Goal: Task Accomplishment & Management: Manage account settings

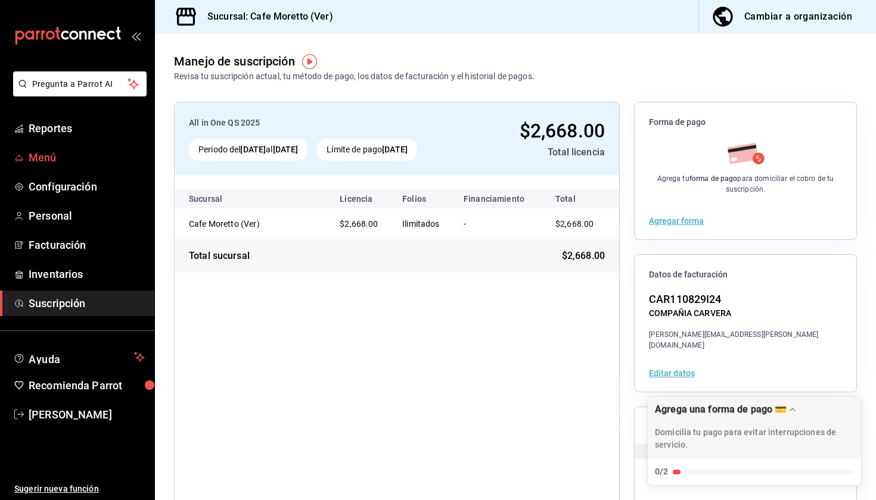
click at [45, 158] on span "Menú" at bounding box center [87, 158] width 116 height 16
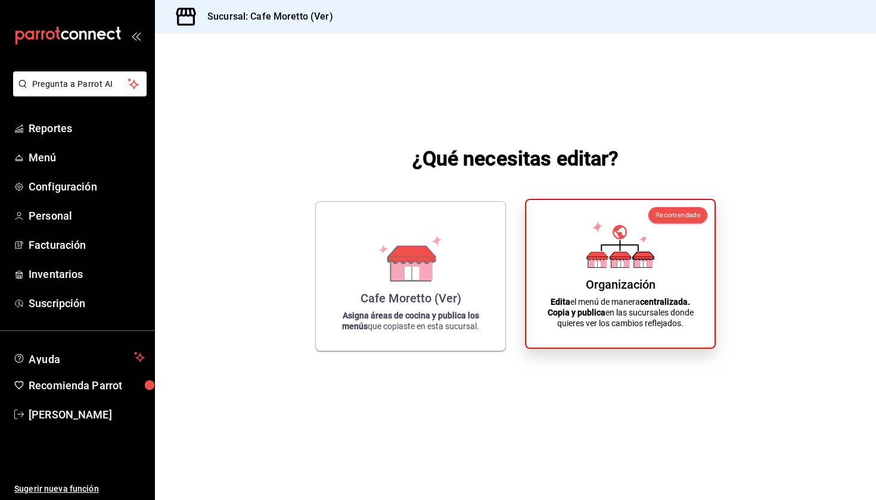
click at [654, 293] on div "Organización Edita el menú de manera centralizada. Copia y publica en las sucur…" at bounding box center [620, 274] width 160 height 129
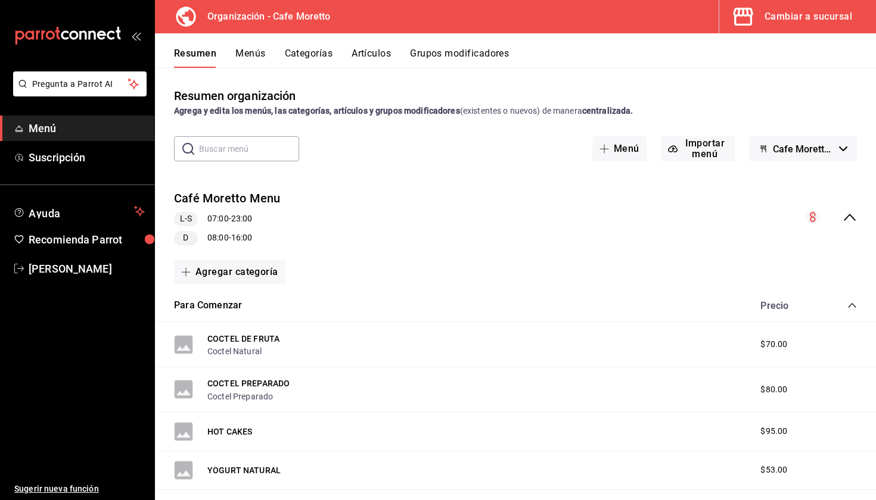
click at [242, 43] on div "Resumen Menús Categorías Artículos Grupos modificadores" at bounding box center [515, 50] width 721 height 35
click at [242, 55] on button "Menús" at bounding box center [250, 58] width 30 height 20
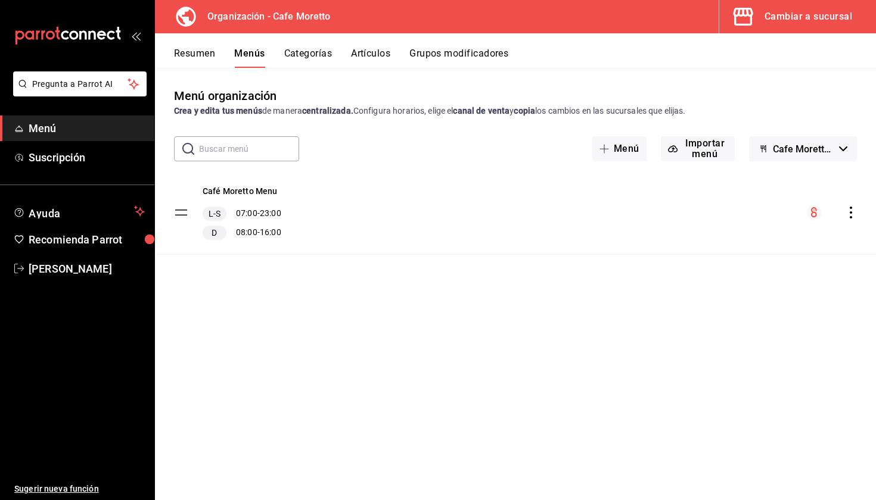
click at [851, 220] on div "Café [PERSON_NAME] Menu L-S 07:00 - 23:00 D 08:00 - 16:00" at bounding box center [515, 212] width 721 height 83
click at [848, 213] on icon "actions" at bounding box center [851, 213] width 12 height 12
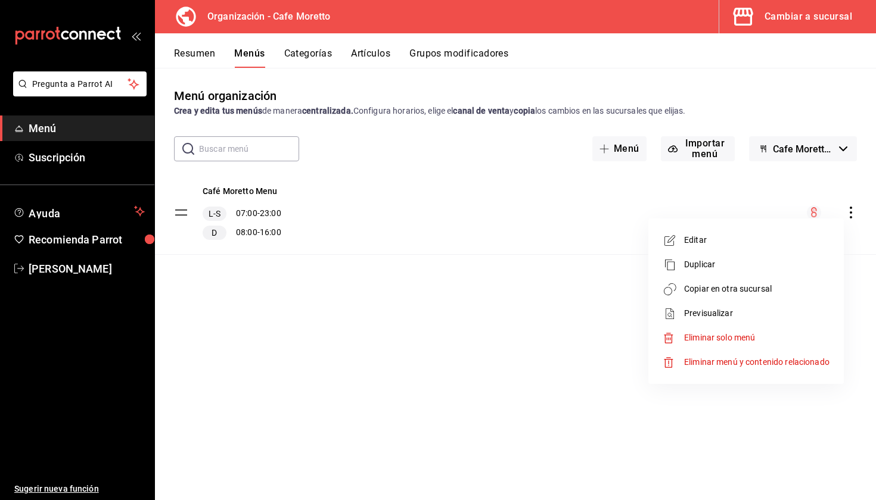
click at [775, 292] on span "Copiar en otra sucursal" at bounding box center [756, 289] width 145 height 13
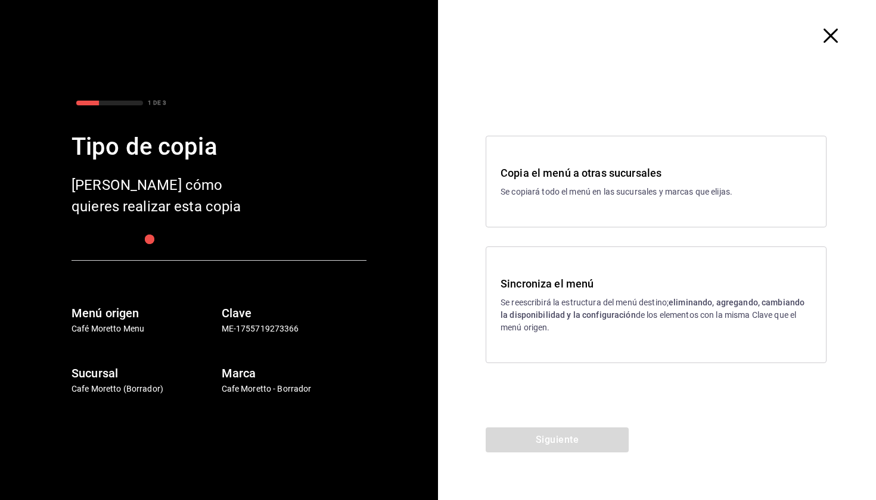
click at [586, 295] on div "Sincroniza el menú Se reescribirá la estructura del menú destino; eliminando, a…" at bounding box center [655, 305] width 311 height 58
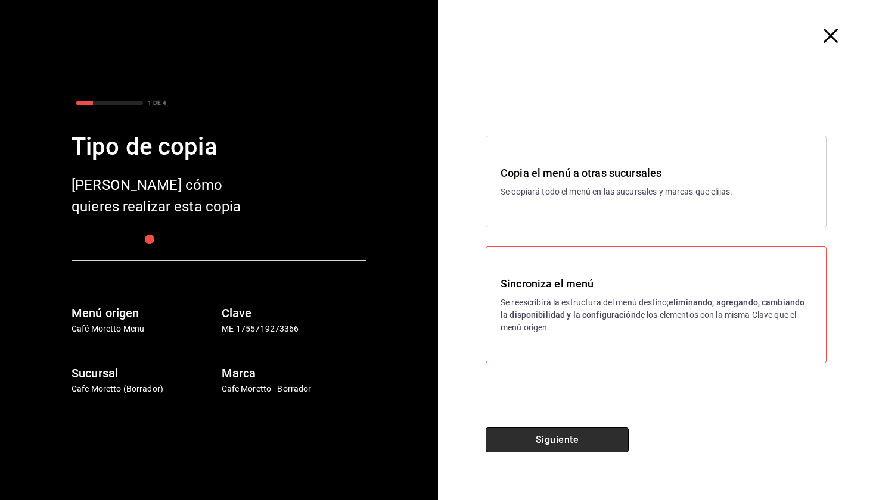
click at [558, 436] on button "Siguiente" at bounding box center [557, 440] width 143 height 25
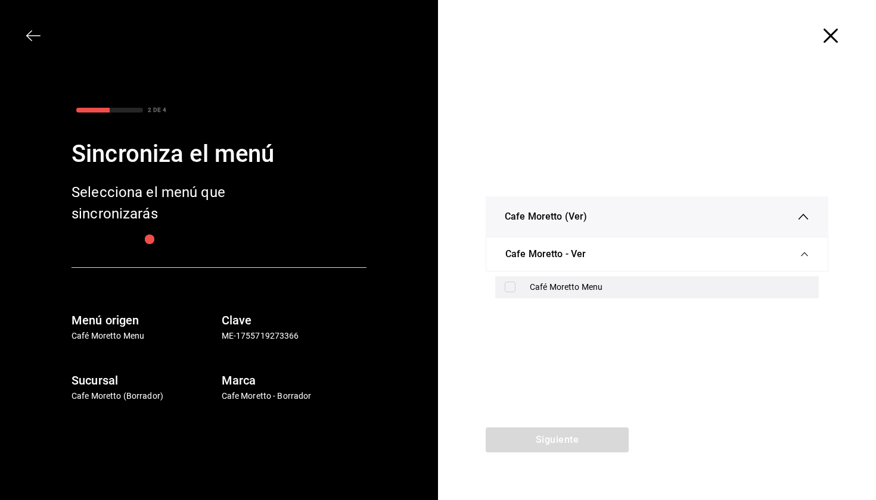
click at [577, 286] on div "Café Moretto Menu" at bounding box center [669, 287] width 279 height 13
checkbox input "true"
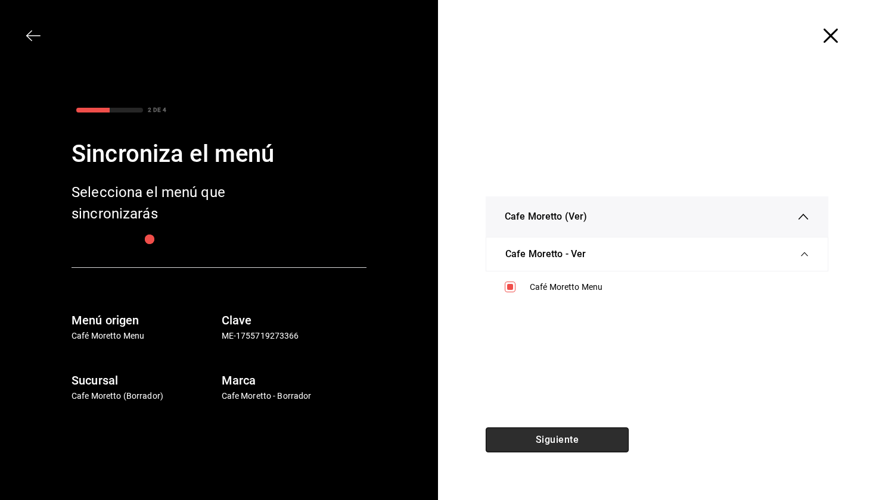
click at [544, 437] on button "Siguiente" at bounding box center [557, 440] width 143 height 25
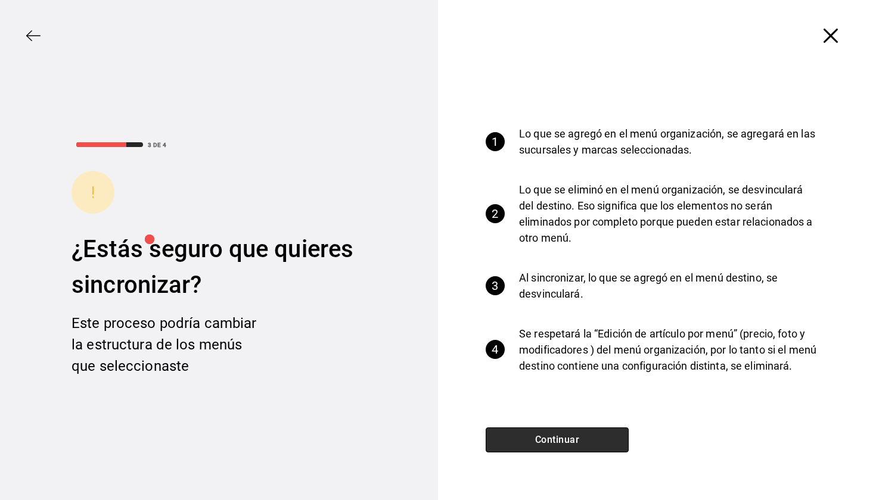
click at [544, 437] on button "Continuar" at bounding box center [557, 440] width 143 height 25
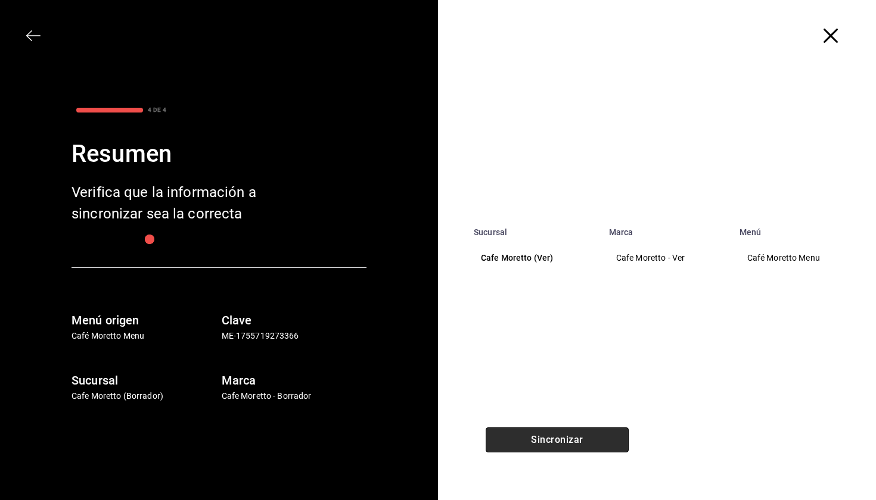
click at [544, 437] on button "Sincronizar" at bounding box center [557, 440] width 143 height 25
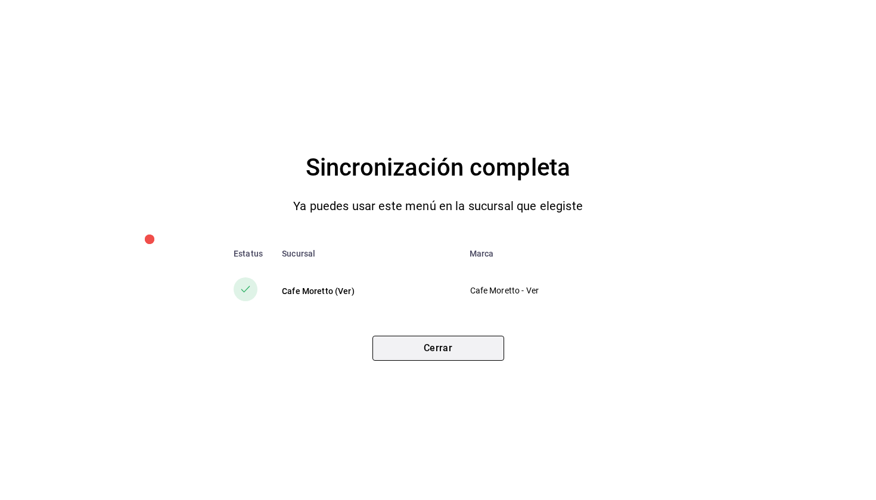
click at [445, 340] on button "Cerrar" at bounding box center [438, 348] width 132 height 25
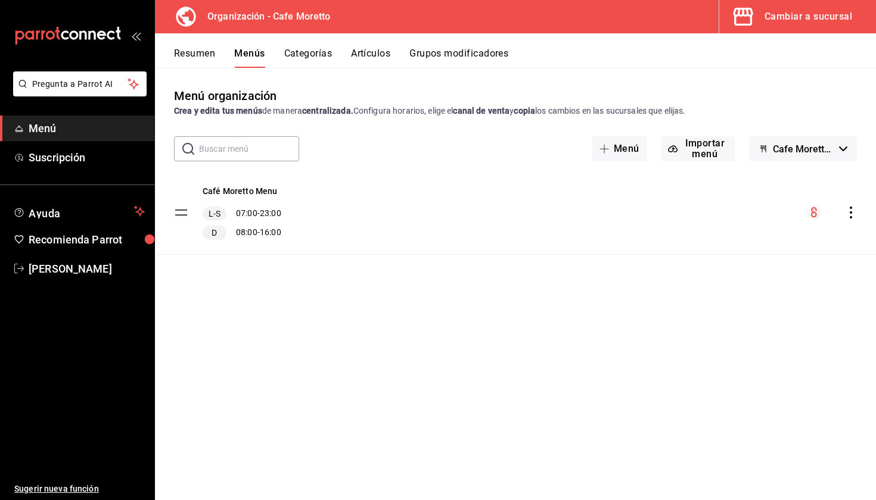
click at [824, 10] on div "Cambiar a sucursal" at bounding box center [808, 16] width 88 height 17
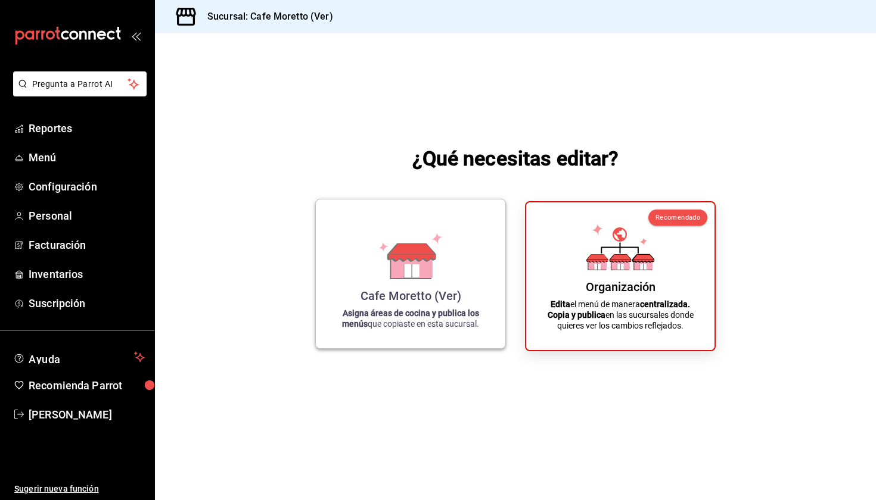
click at [429, 338] on div "Cafe Moretto (Ver) Asigna áreas de cocina y publica los menús que copiaste en e…" at bounding box center [410, 274] width 161 height 130
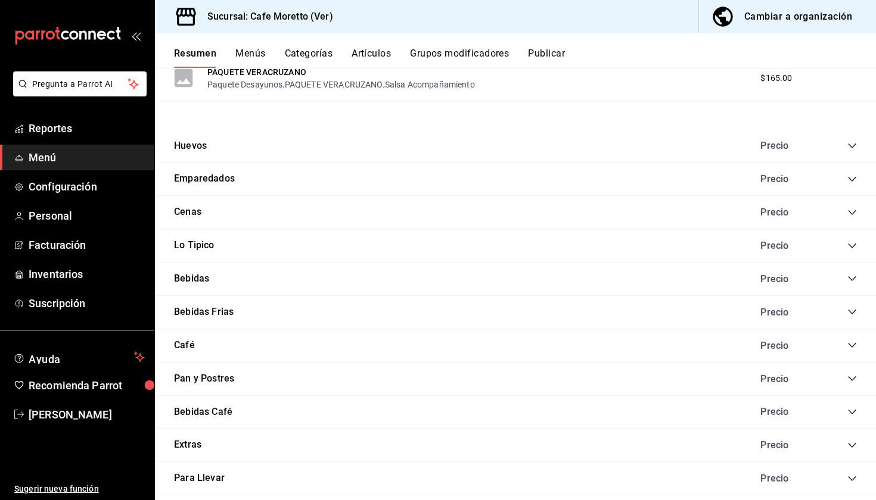
scroll to position [651, 0]
click at [851, 375] on icon "collapse-category-row" at bounding box center [852, 380] width 10 height 10
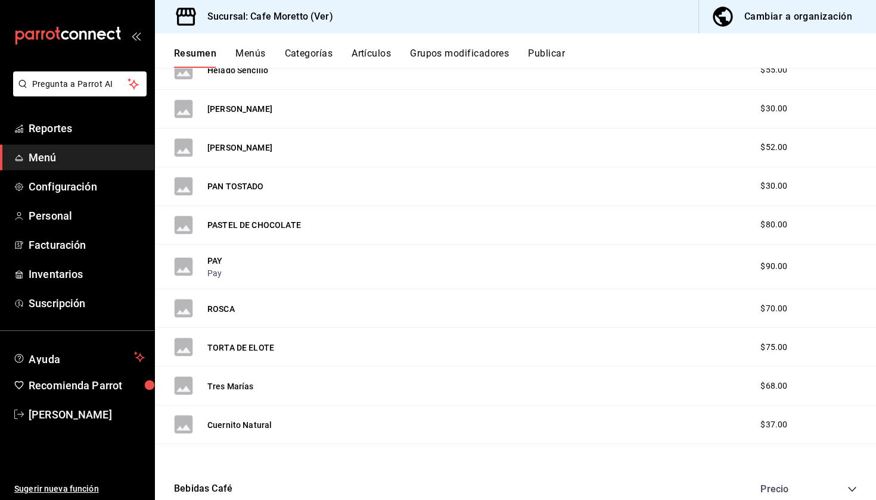
scroll to position [1193, 0]
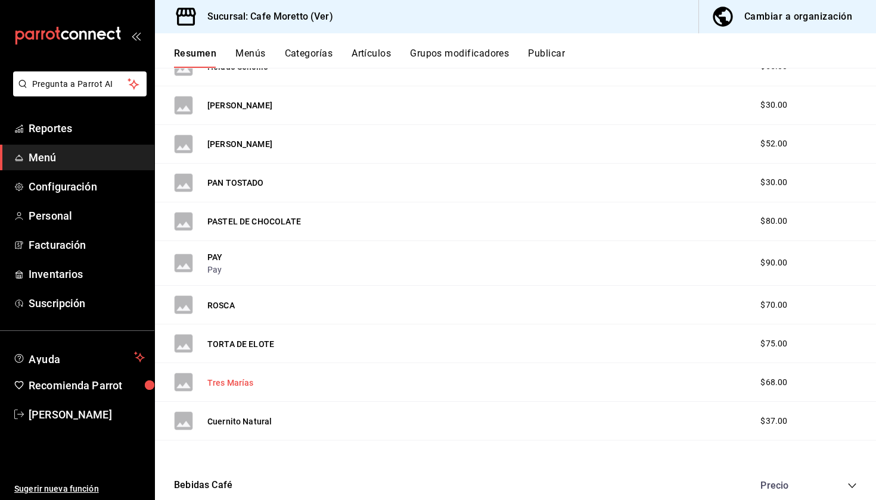
click at [235, 379] on button "Tres Marías" at bounding box center [230, 383] width 46 height 12
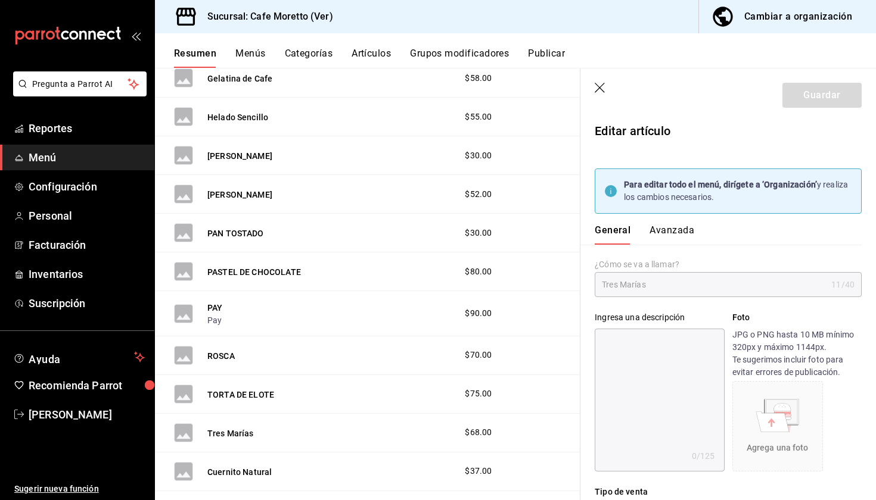
click at [681, 224] on div "General [PERSON_NAME]" at bounding box center [720, 229] width 281 height 31
click at [681, 235] on button "Avanzada" at bounding box center [671, 235] width 45 height 20
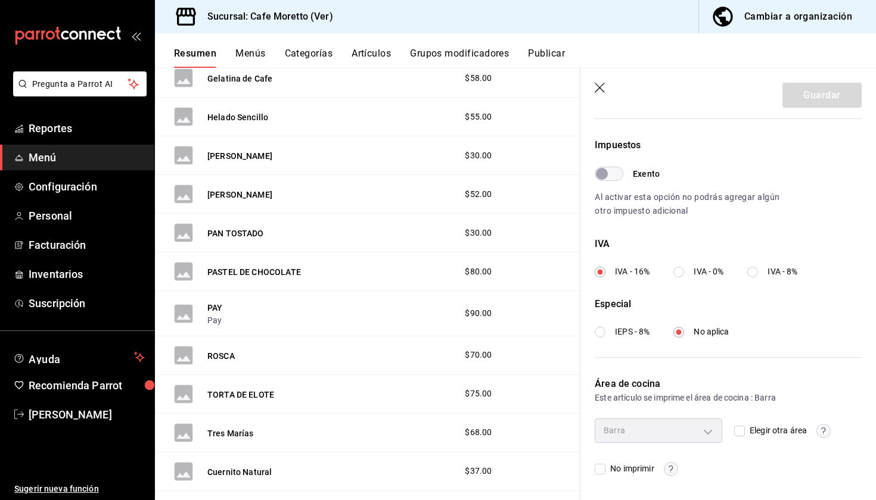
scroll to position [415, 0]
click at [738, 432] on input "Elegir otra área" at bounding box center [739, 432] width 11 height 11
checkbox input "true"
click at [707, 432] on body "Pregunta a Parrot AI Reportes Menú Configuración Personal Facturación Inventari…" at bounding box center [438, 250] width 876 height 500
click at [656, 478] on span "Cocina" at bounding box center [668, 483] width 87 height 13
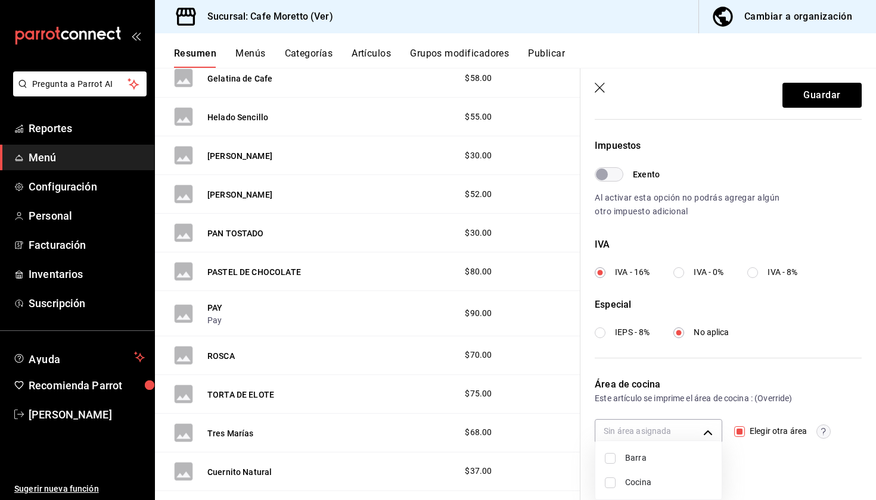
type input "28dde872-560e-4182-9e89-7e58fde0ccb0"
checkbox input "true"
click at [810, 94] on div at bounding box center [438, 250] width 876 height 500
click at [827, 99] on button "Guardar" at bounding box center [821, 95] width 79 height 25
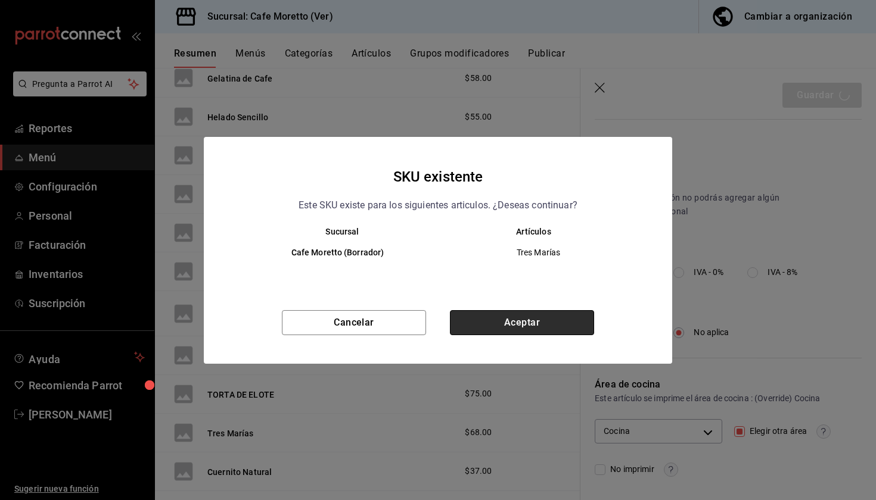
click at [565, 320] on button "Aceptar" at bounding box center [522, 322] width 144 height 25
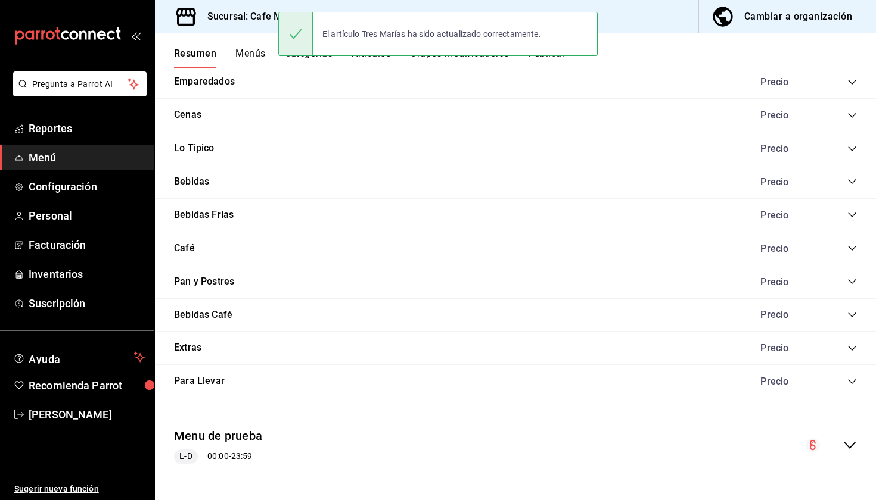
scroll to position [692, 0]
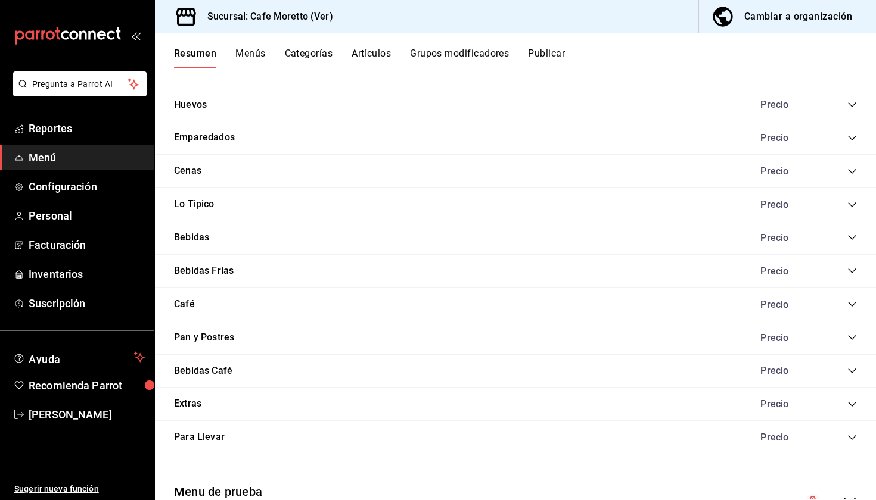
click at [852, 260] on div "Bebidas Frias Precio" at bounding box center [515, 271] width 721 height 33
click at [851, 267] on icon "collapse-category-row" at bounding box center [852, 271] width 10 height 10
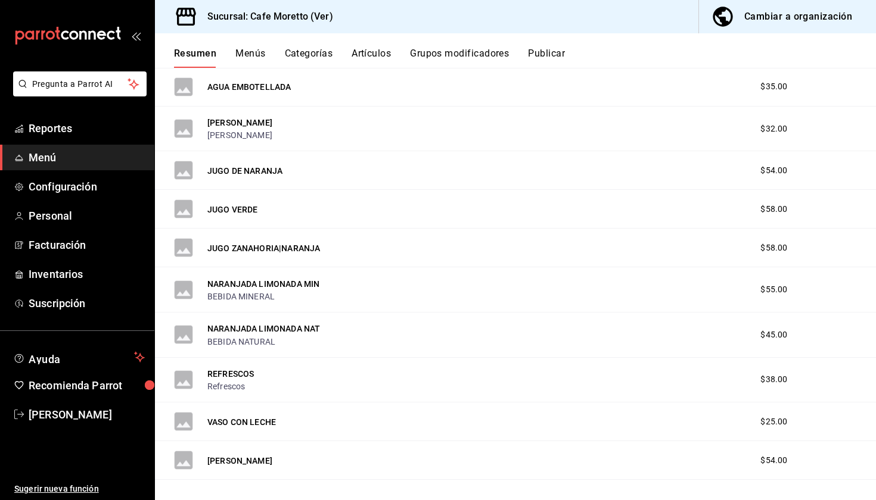
scroll to position [918, 0]
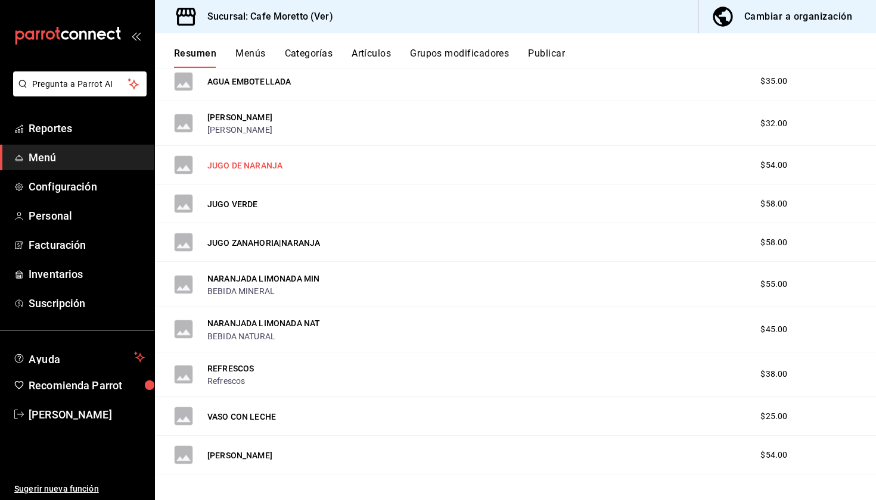
click at [241, 161] on button "JUGO DE NARANJA" at bounding box center [244, 166] width 75 height 12
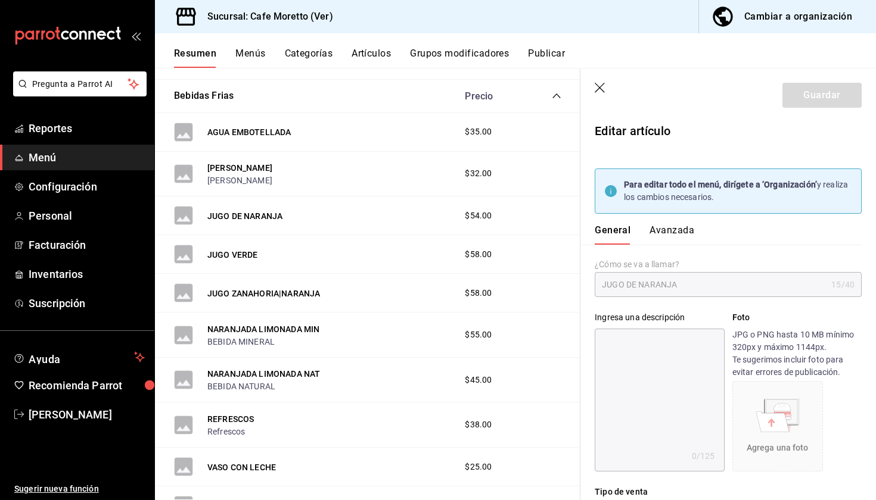
type input "$54.00"
click at [678, 223] on div "General [PERSON_NAME]" at bounding box center [720, 229] width 281 height 31
click at [678, 227] on button "Avanzada" at bounding box center [671, 235] width 45 height 20
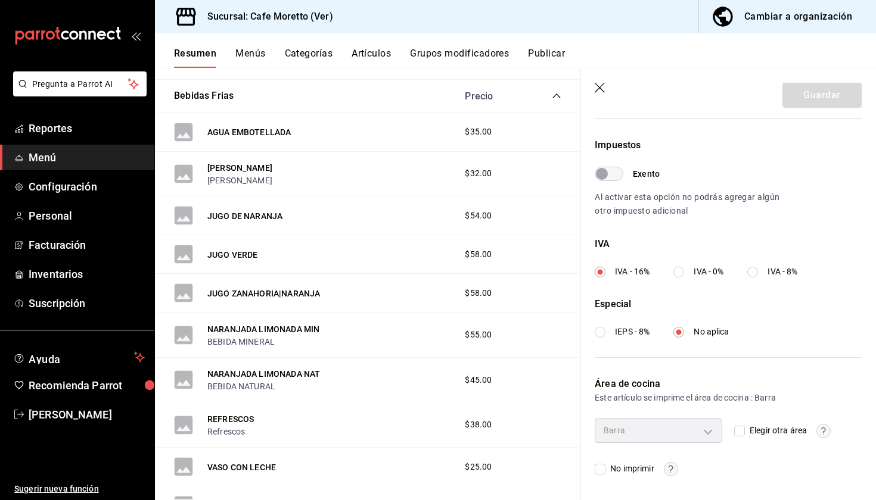
scroll to position [415, 0]
click at [736, 430] on input "Elegir otra área" at bounding box center [739, 432] width 11 height 11
checkbox input "true"
click at [705, 430] on body "Pregunta a Parrot AI Reportes Menú Configuración Personal Facturación Inventari…" at bounding box center [438, 250] width 876 height 500
click at [647, 481] on span "Cocina" at bounding box center [668, 483] width 87 height 13
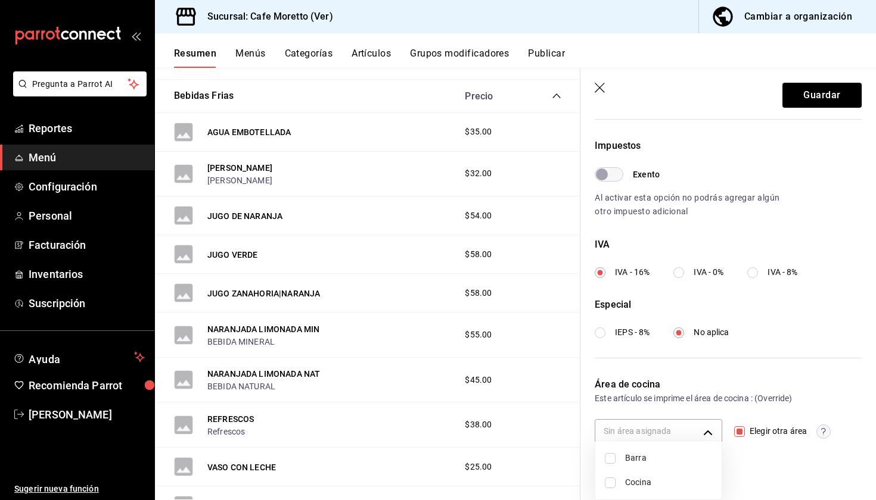
type input "28dde872-560e-4182-9e89-7e58fde0ccb0"
checkbox input "true"
click at [833, 105] on div at bounding box center [438, 250] width 876 height 500
click at [818, 98] on button "Guardar" at bounding box center [821, 95] width 79 height 25
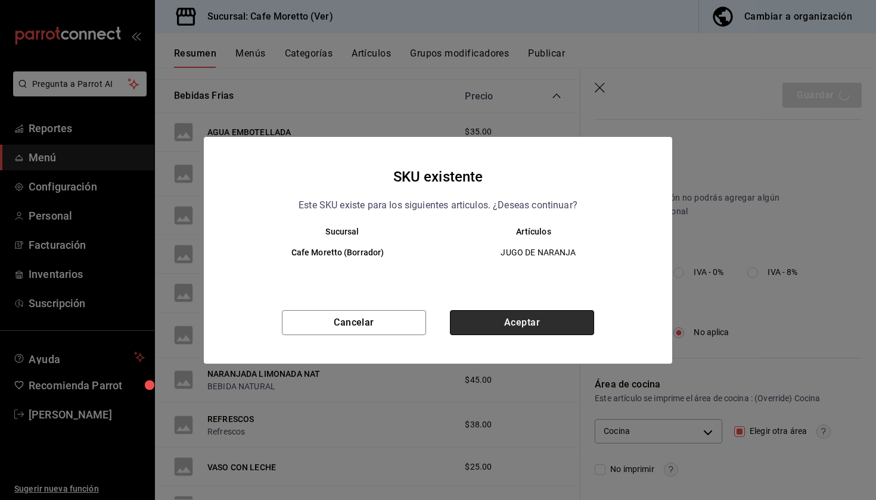
click at [493, 328] on button "Aceptar" at bounding box center [522, 322] width 144 height 25
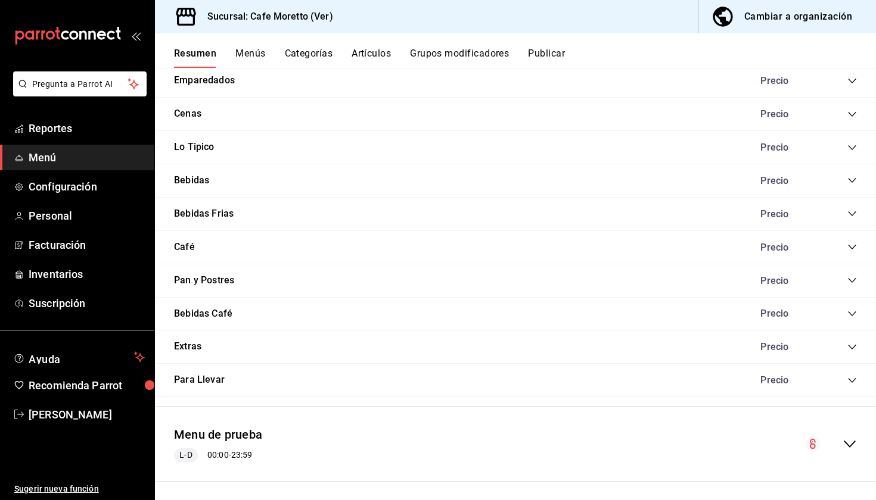
scroll to position [748, 0]
click at [851, 211] on icon "collapse-category-row" at bounding box center [852, 215] width 10 height 10
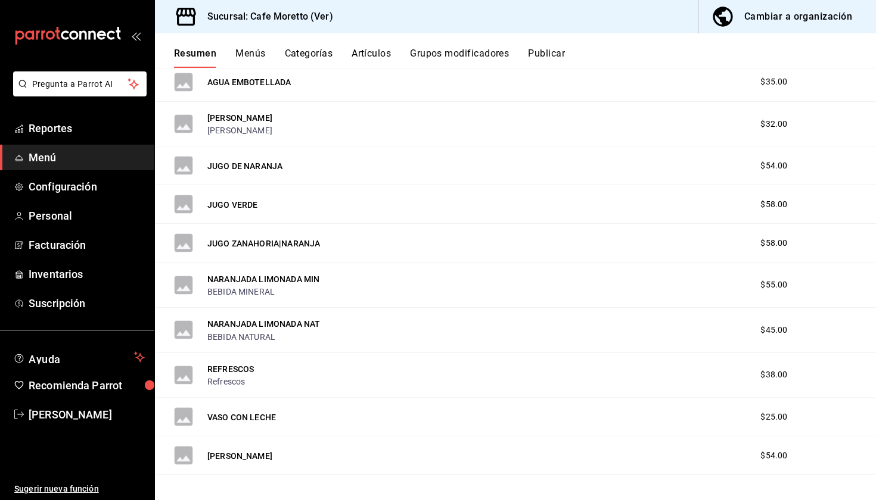
scroll to position [918, 0]
click at [238, 198] on button "JUGO VERDE" at bounding box center [232, 204] width 51 height 12
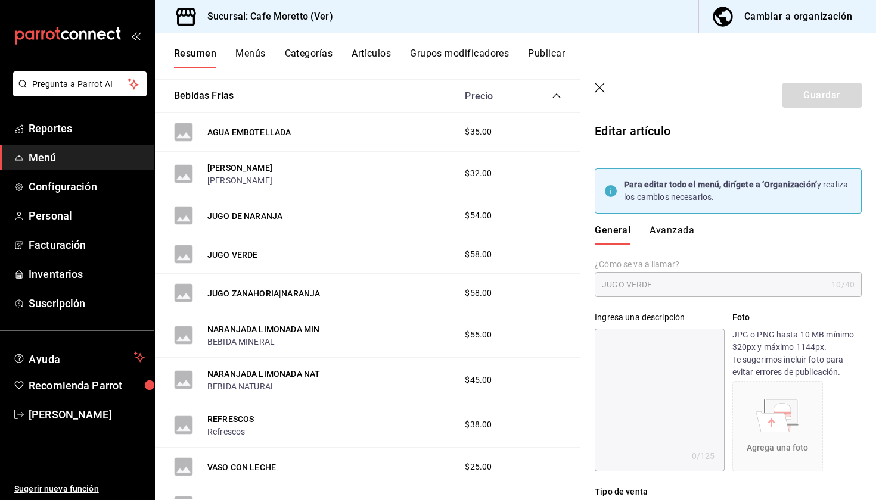
click at [671, 235] on button "Avanzada" at bounding box center [671, 235] width 45 height 20
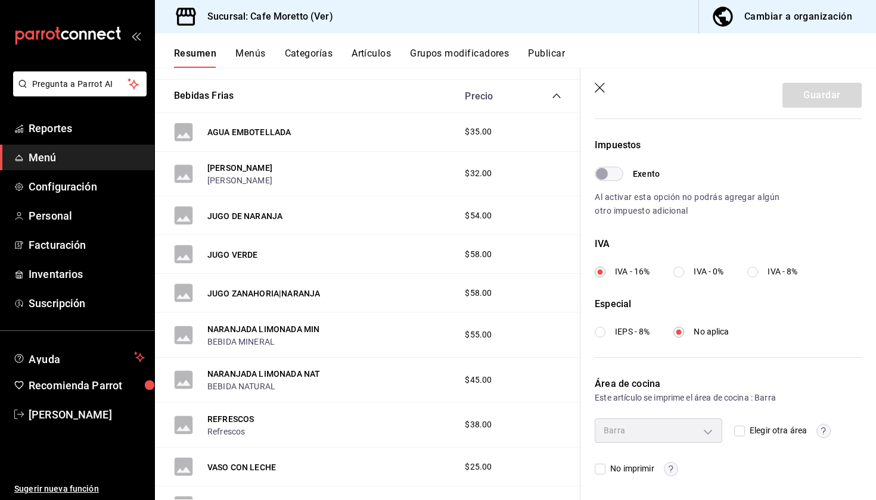
scroll to position [415, 0]
click at [737, 430] on input "Elegir otra área" at bounding box center [739, 432] width 11 height 11
checkbox input "true"
click at [703, 430] on body "Pregunta a Parrot AI Reportes Menú Configuración Personal Facturación Inventari…" at bounding box center [438, 250] width 876 height 500
click at [646, 487] on span "Cocina" at bounding box center [668, 483] width 87 height 13
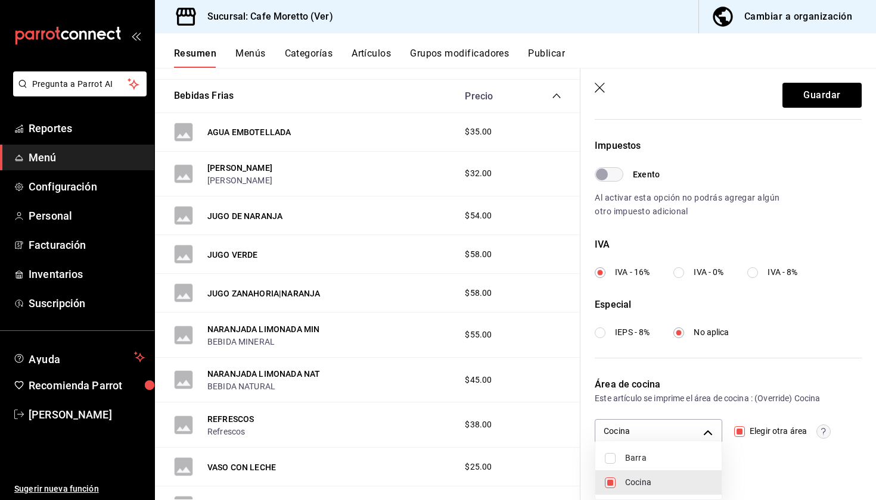
type input "28dde872-560e-4182-9e89-7e58fde0ccb0"
checkbox input "true"
click at [812, 113] on div at bounding box center [438, 250] width 876 height 500
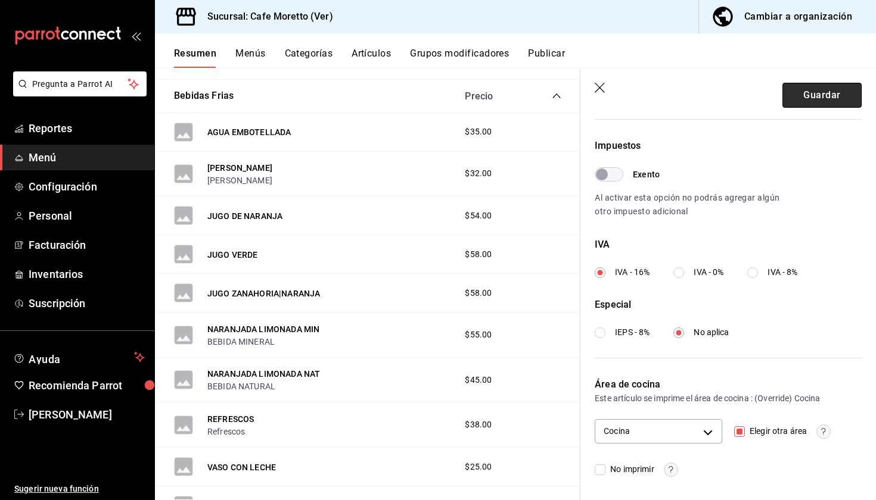
click at [808, 94] on button "Guardar" at bounding box center [821, 95] width 79 height 25
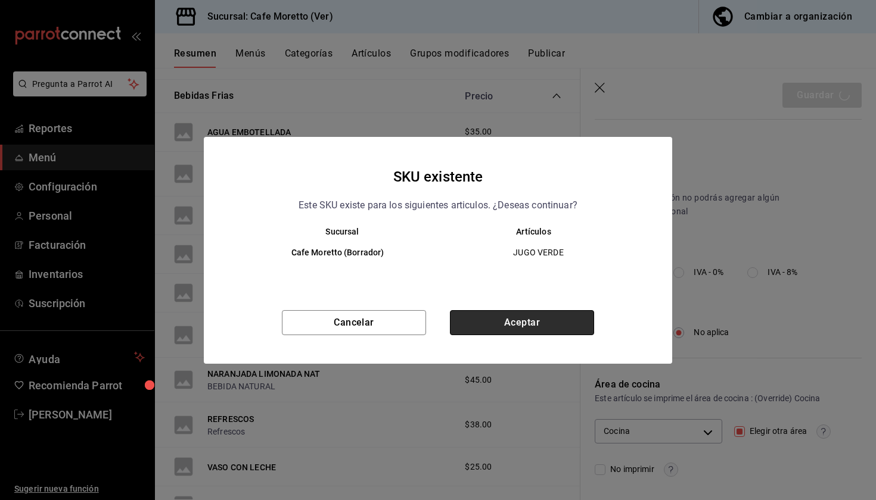
click at [553, 323] on button "Aceptar" at bounding box center [522, 322] width 144 height 25
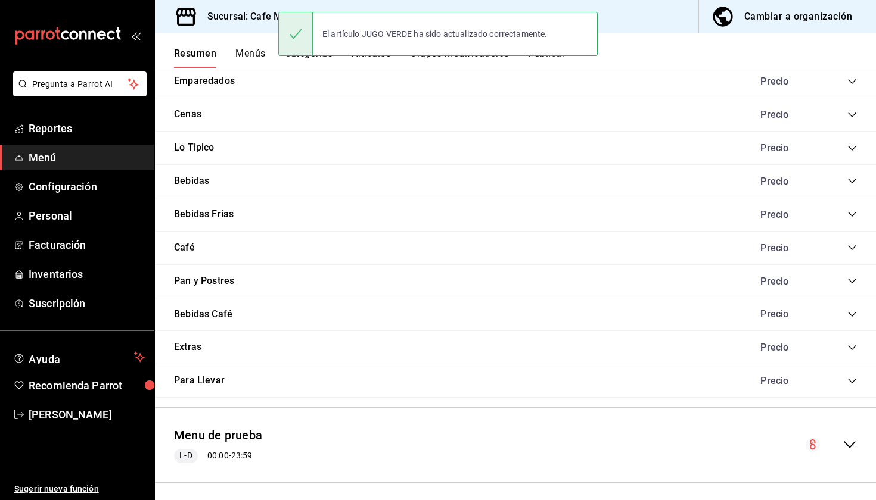
scroll to position [748, 0]
click at [853, 210] on icon "collapse-category-row" at bounding box center [852, 215] width 10 height 10
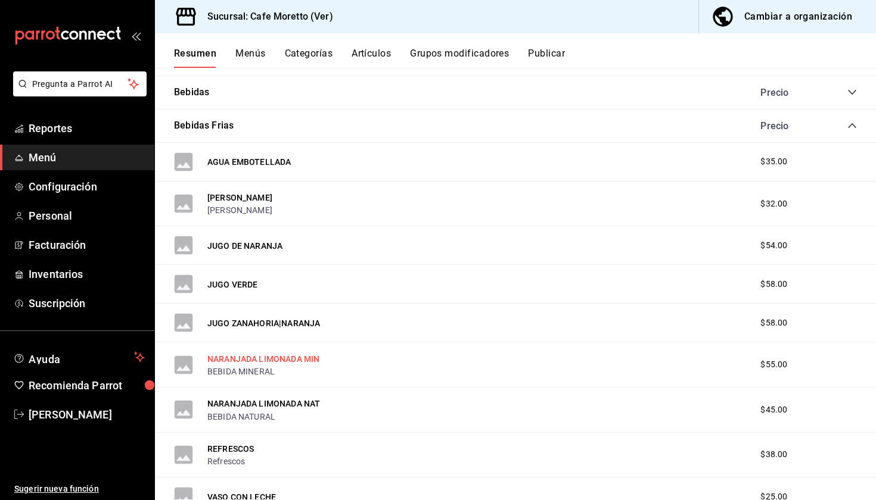
scroll to position [852, 0]
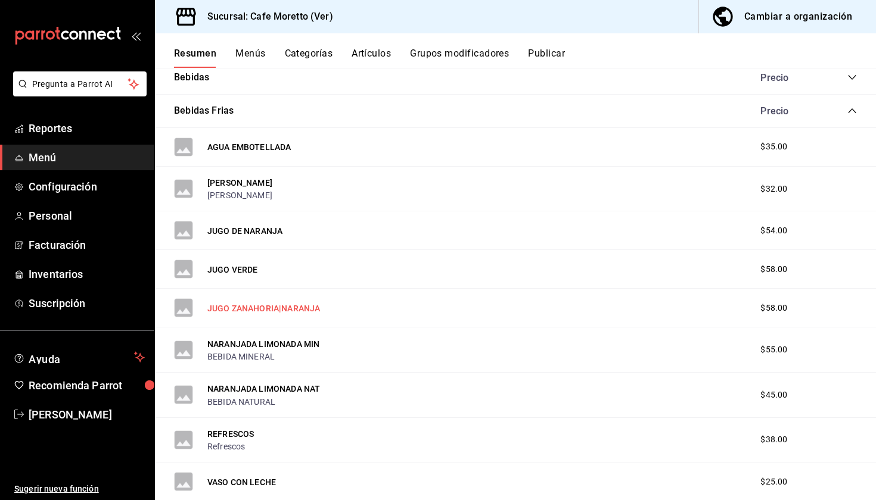
click at [273, 305] on button "JUGO ZANAHORIA|NARANJA" at bounding box center [263, 309] width 113 height 12
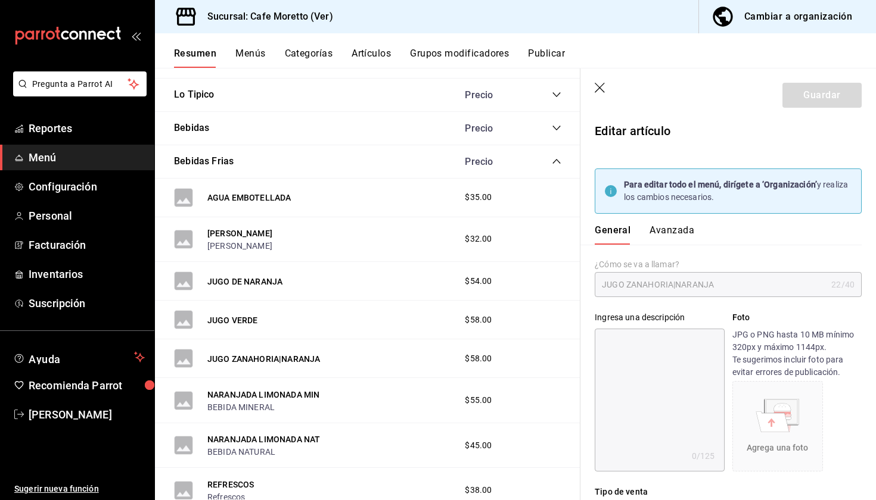
click at [667, 235] on button "Avanzada" at bounding box center [671, 235] width 45 height 20
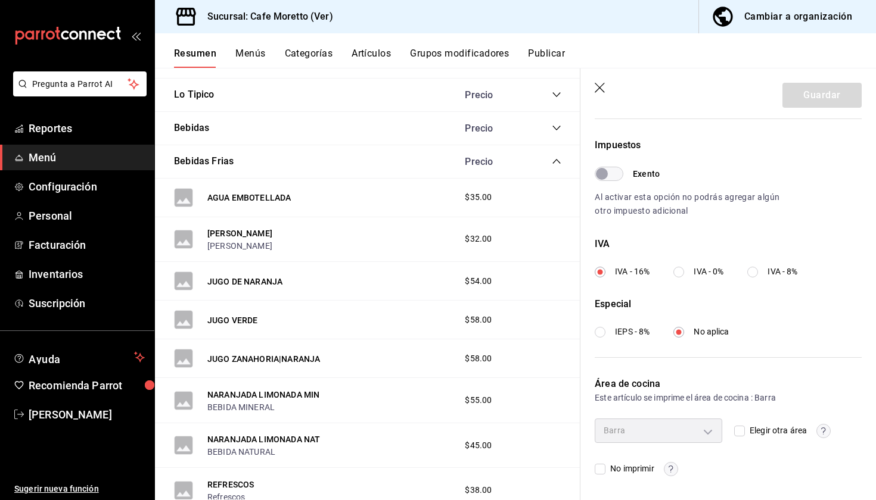
scroll to position [415, 0]
click at [743, 434] on input "Elegir otra área" at bounding box center [739, 432] width 11 height 11
checkbox input "true"
click at [708, 434] on body "Pregunta a Parrot AI Reportes Menú Configuración Personal Facturación Inventari…" at bounding box center [438, 250] width 876 height 500
click at [652, 479] on span "Cocina" at bounding box center [668, 483] width 87 height 13
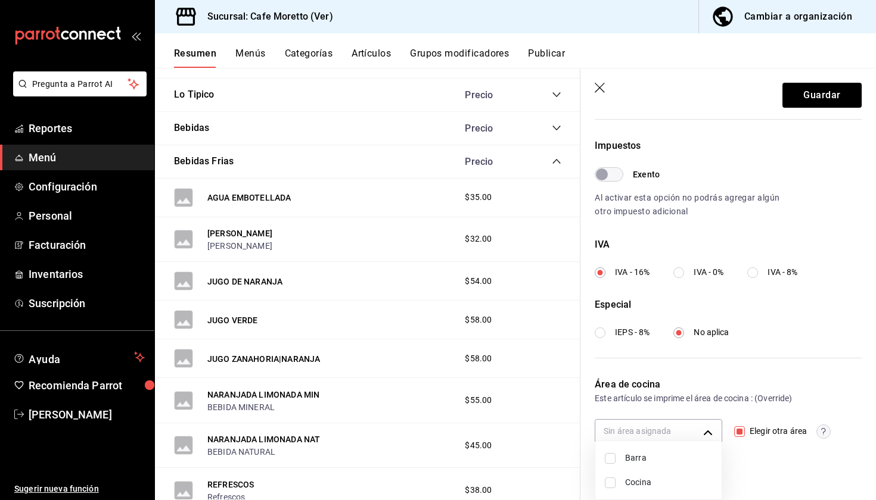
type input "28dde872-560e-4182-9e89-7e58fde0ccb0"
checkbox input "true"
click at [812, 91] on div at bounding box center [438, 250] width 876 height 500
click at [812, 103] on button "Guardar" at bounding box center [821, 95] width 79 height 25
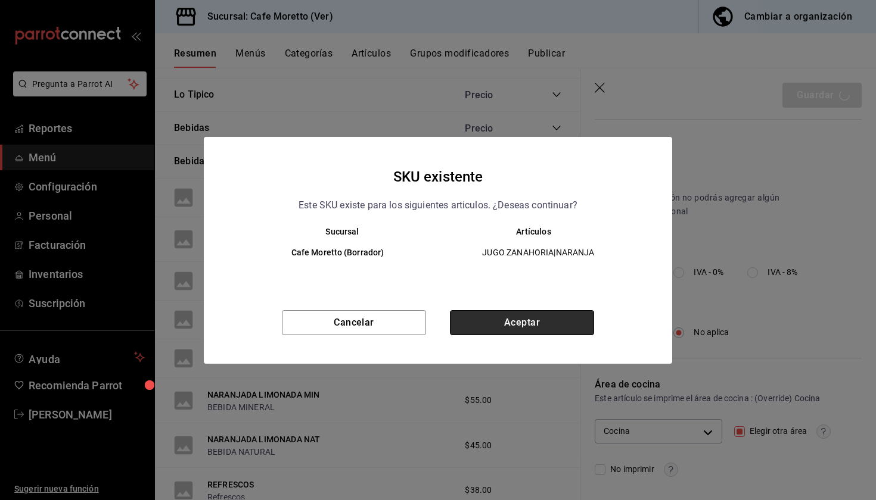
click at [528, 322] on button "Aceptar" at bounding box center [522, 322] width 144 height 25
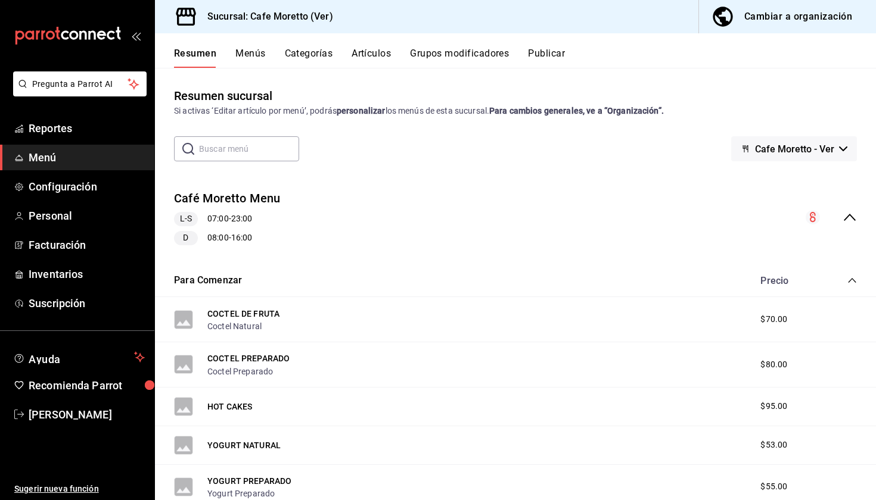
click at [826, 17] on div "Cambiar a organización" at bounding box center [798, 16] width 108 height 17
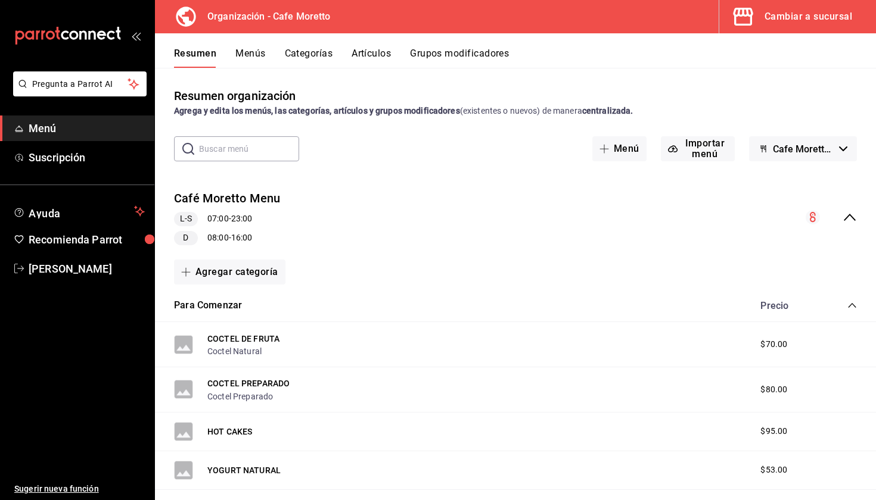
click at [253, 57] on button "Menús" at bounding box center [250, 58] width 30 height 20
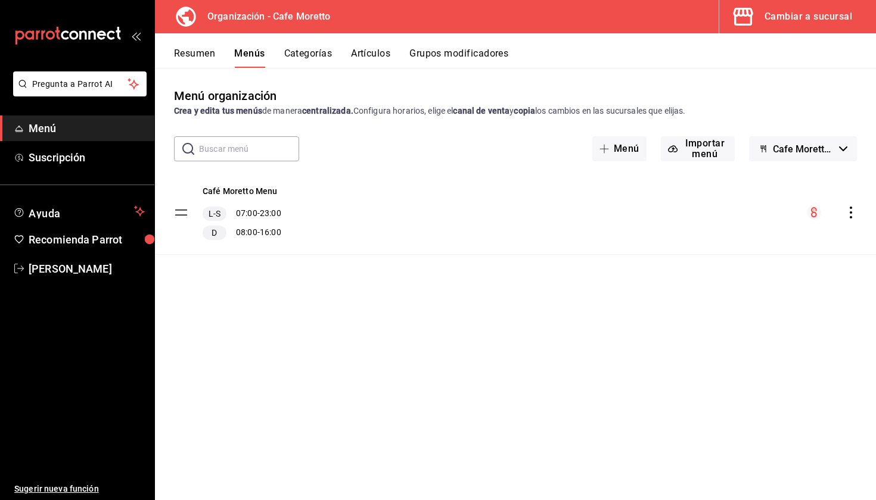
click at [849, 219] on div "menu-maker-table" at bounding box center [832, 213] width 50 height 14
click at [856, 213] on icon "actions" at bounding box center [851, 213] width 12 height 12
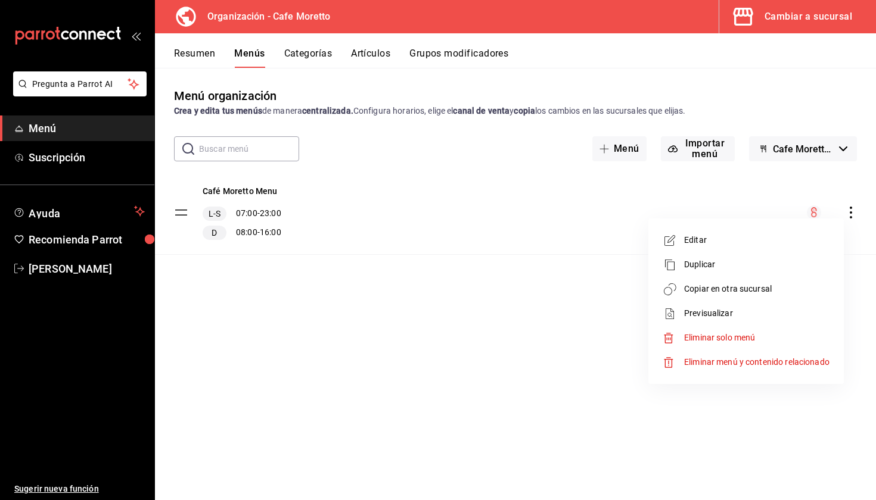
click at [848, 213] on div at bounding box center [438, 250] width 876 height 500
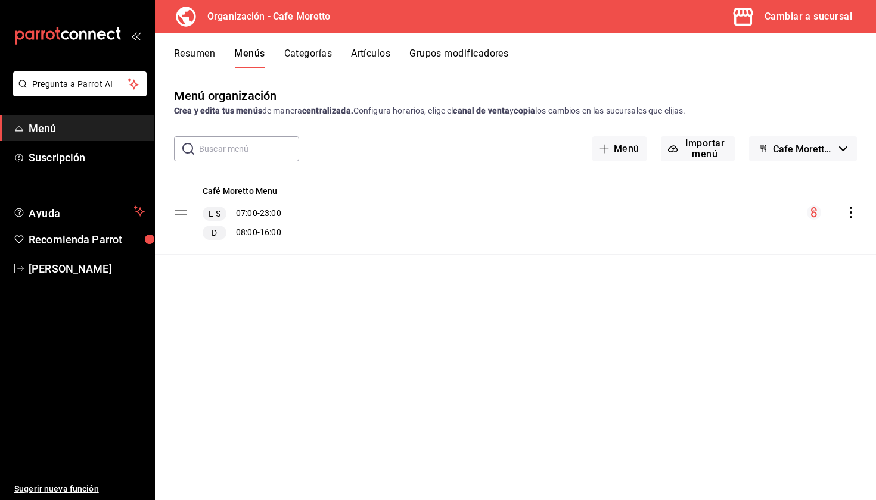
click at [856, 210] on icon "actions" at bounding box center [851, 213] width 12 height 12
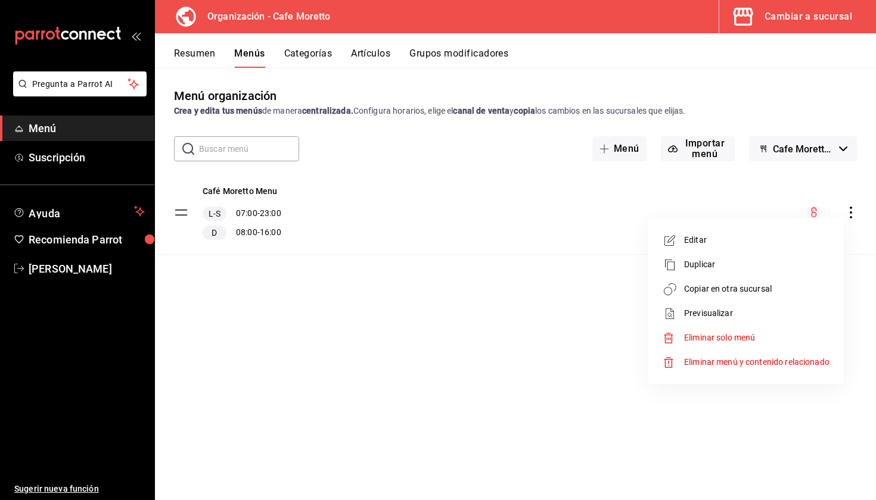
click at [718, 280] on li "Copiar en otra sucursal" at bounding box center [746, 289] width 186 height 24
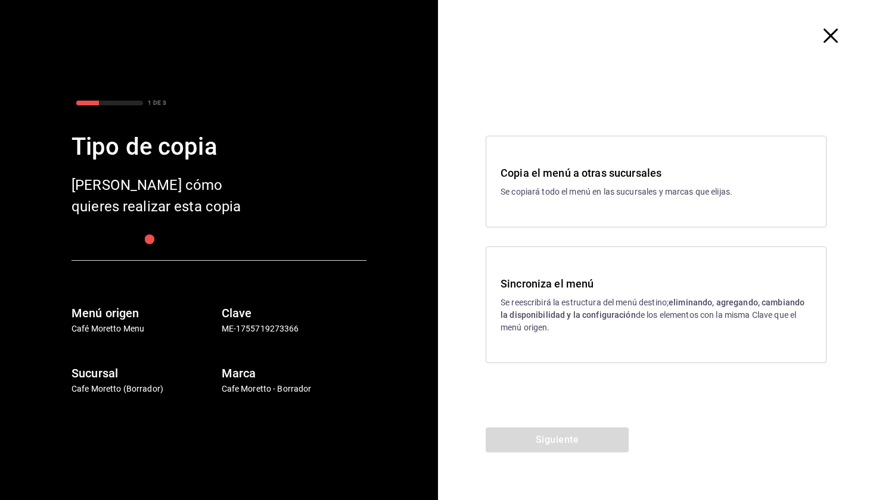
click at [577, 292] on div "Sincroniza el menú Se reescribirá la estructura del menú destino; eliminando, a…" at bounding box center [655, 305] width 311 height 58
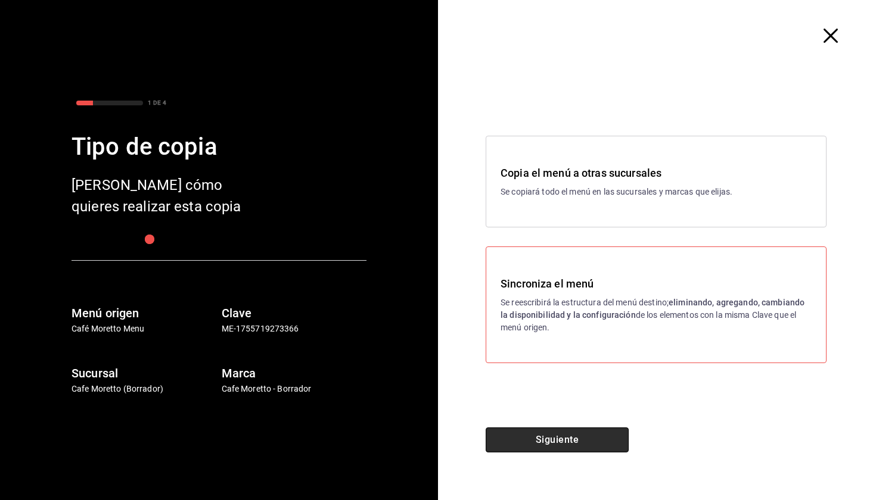
click at [554, 432] on button "Siguiente" at bounding box center [557, 440] width 143 height 25
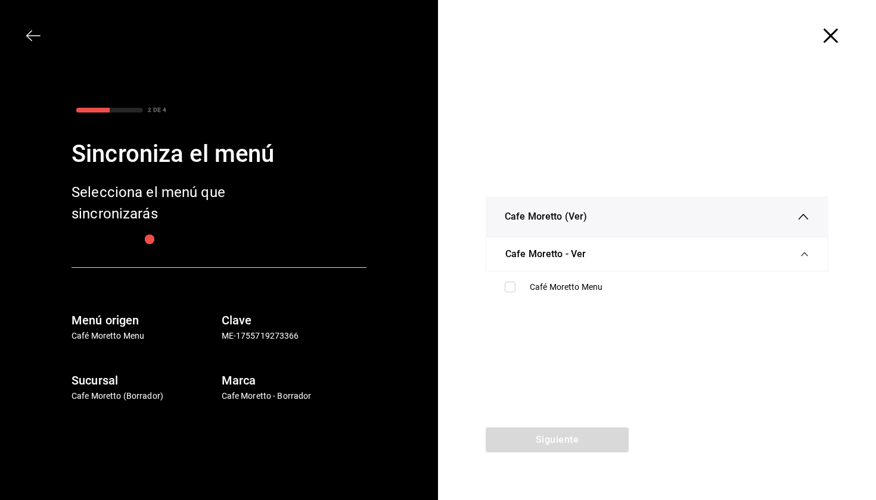
click at [571, 270] on div "Cafe Moretto - Ver" at bounding box center [656, 254] width 303 height 33
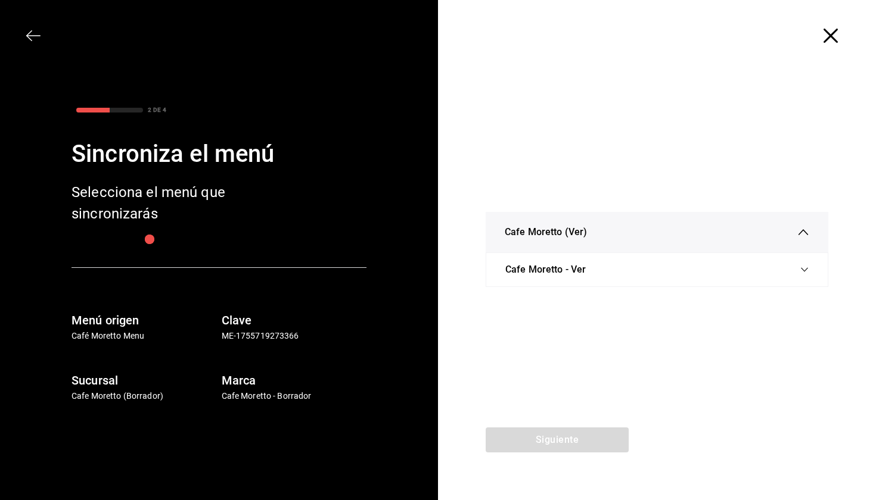
click at [572, 274] on span "Cafe Moretto - Ver" at bounding box center [545, 270] width 80 height 14
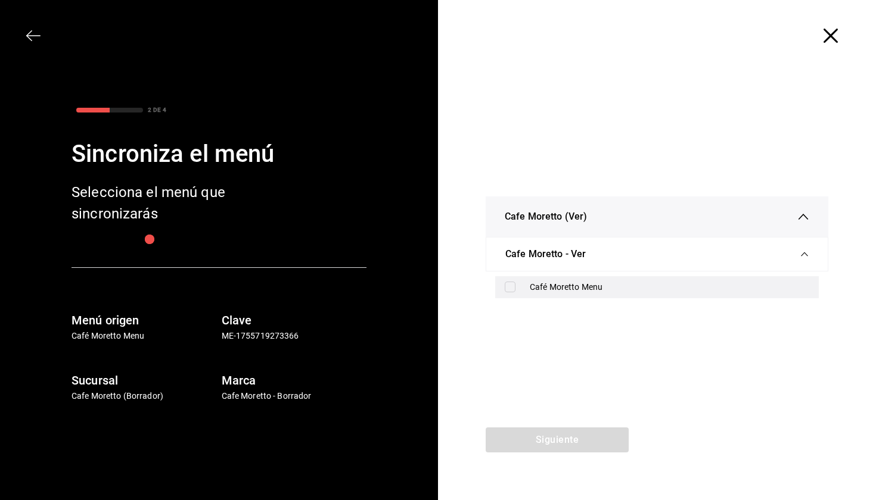
click at [570, 288] on div "Café Moretto Menu" at bounding box center [669, 287] width 279 height 13
checkbox input "true"
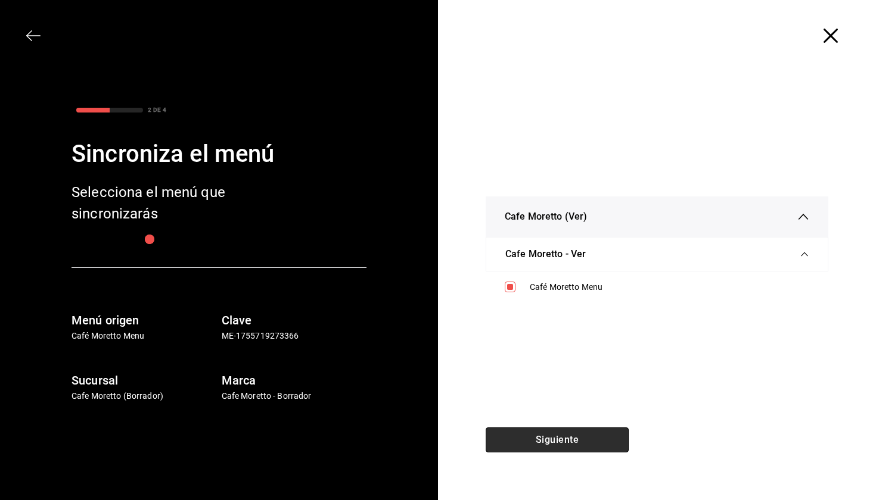
click at [560, 440] on button "Siguiente" at bounding box center [557, 440] width 143 height 25
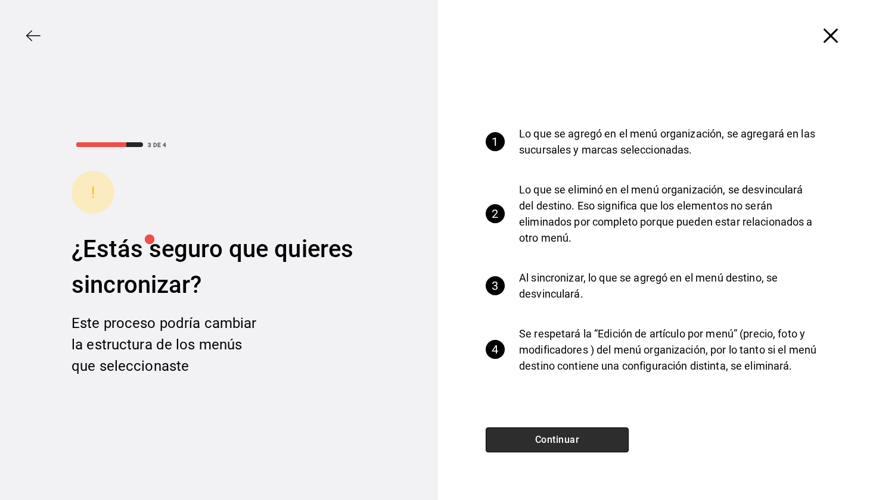
click at [559, 437] on button "Continuar" at bounding box center [557, 440] width 143 height 25
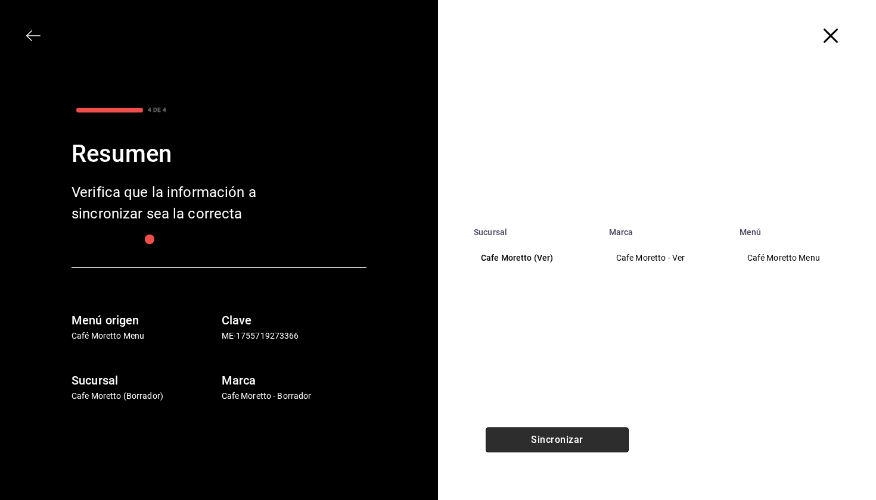
click at [559, 437] on button "Sincronizar" at bounding box center [557, 440] width 143 height 25
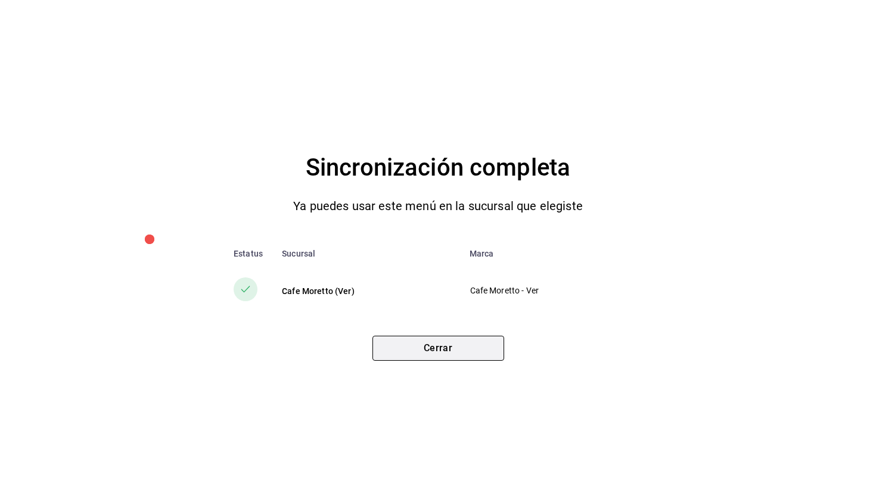
click at [438, 347] on button "Cerrar" at bounding box center [438, 348] width 132 height 25
